Goal: Task Accomplishment & Management: Use online tool/utility

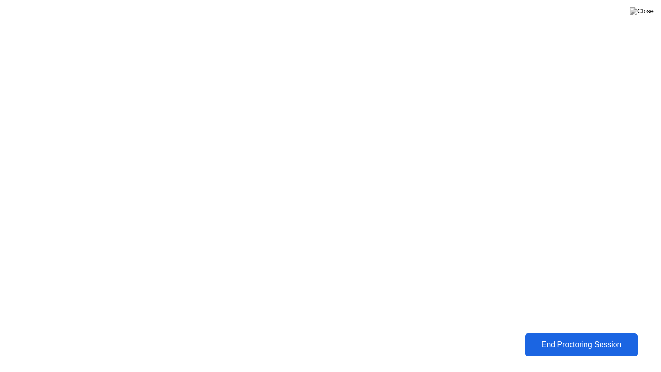
click at [554, 349] on div "End Proctoring Session" at bounding box center [580, 344] width 107 height 9
